Goal: Find specific page/section: Find specific page/section

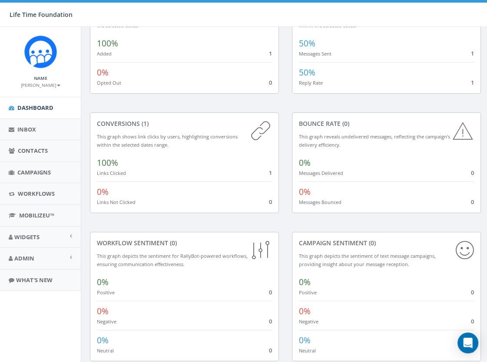
scroll to position [85, 0]
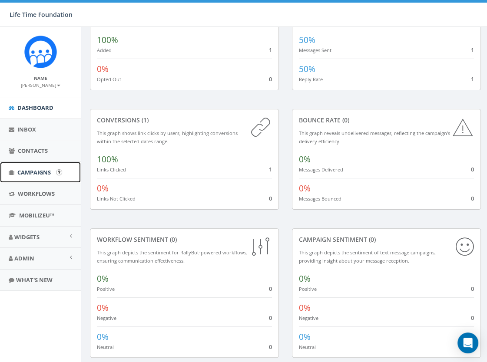
click at [30, 176] on link "Campaigns" at bounding box center [40, 172] width 81 height 21
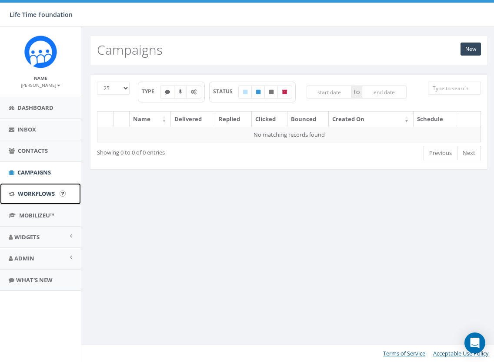
click at [37, 194] on span "Workflows" at bounding box center [36, 194] width 37 height 8
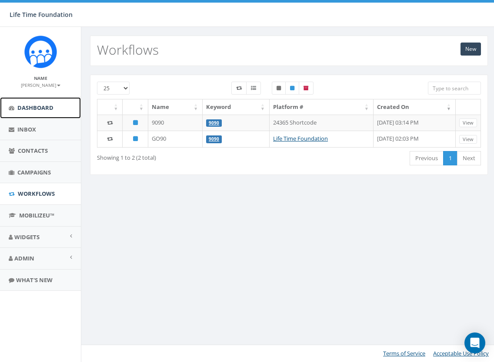
click at [31, 110] on span "Dashboard" at bounding box center [35, 108] width 36 height 8
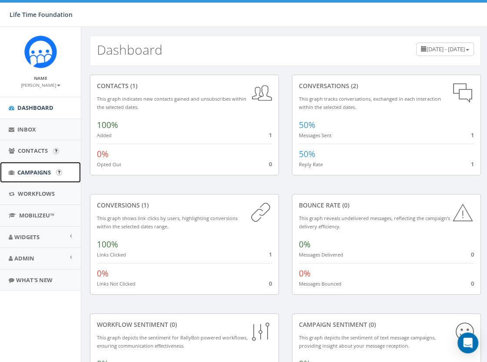
click at [40, 173] on span "Campaigns" at bounding box center [33, 173] width 33 height 8
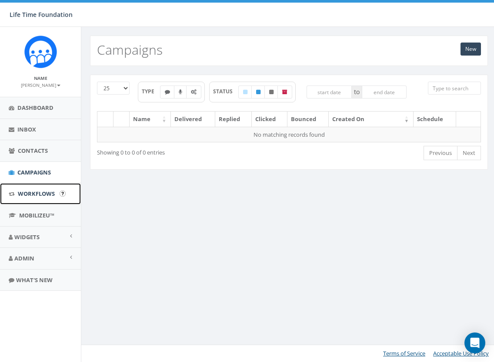
click at [40, 192] on span "Workflows" at bounding box center [36, 194] width 37 height 8
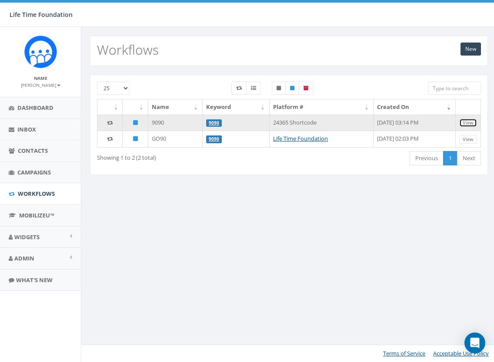
click at [468, 123] on link "View" at bounding box center [468, 123] width 18 height 9
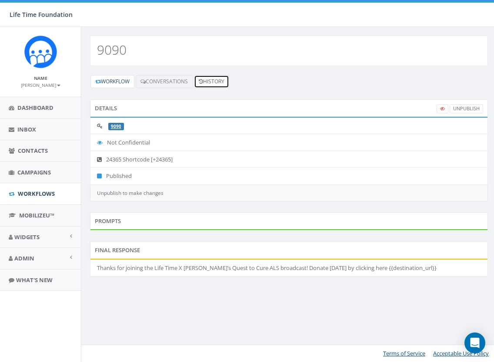
click at [224, 83] on link "History" at bounding box center [211, 81] width 35 height 13
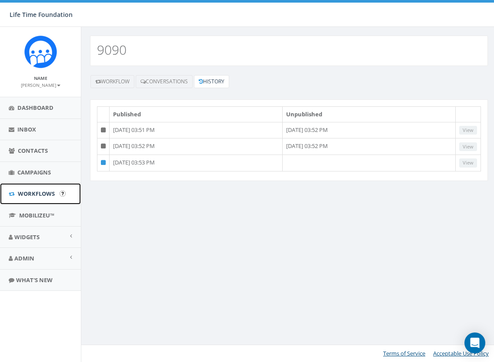
click at [35, 191] on span "Workflows" at bounding box center [36, 194] width 37 height 8
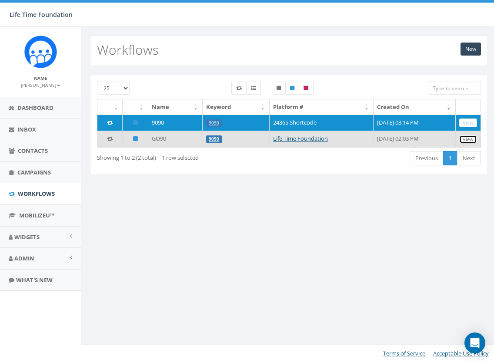
click at [472, 139] on link "View" at bounding box center [468, 139] width 18 height 9
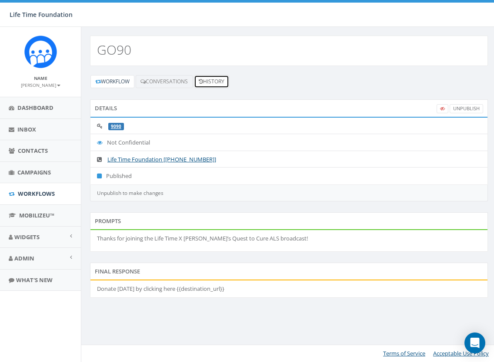
click at [219, 81] on link "History" at bounding box center [211, 81] width 35 height 13
